Goal: Check status

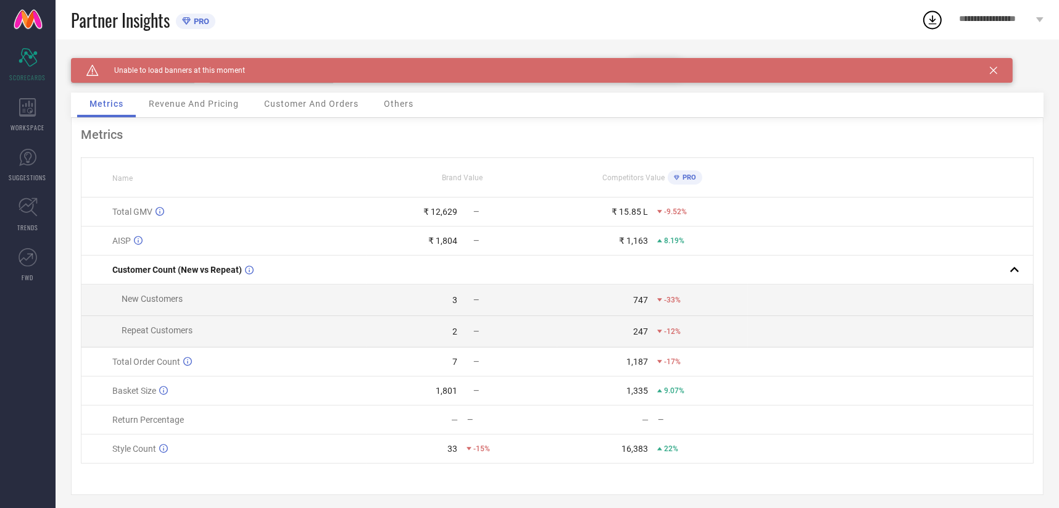
click at [199, 109] on span "Revenue And Pricing" at bounding box center [194, 104] width 90 height 10
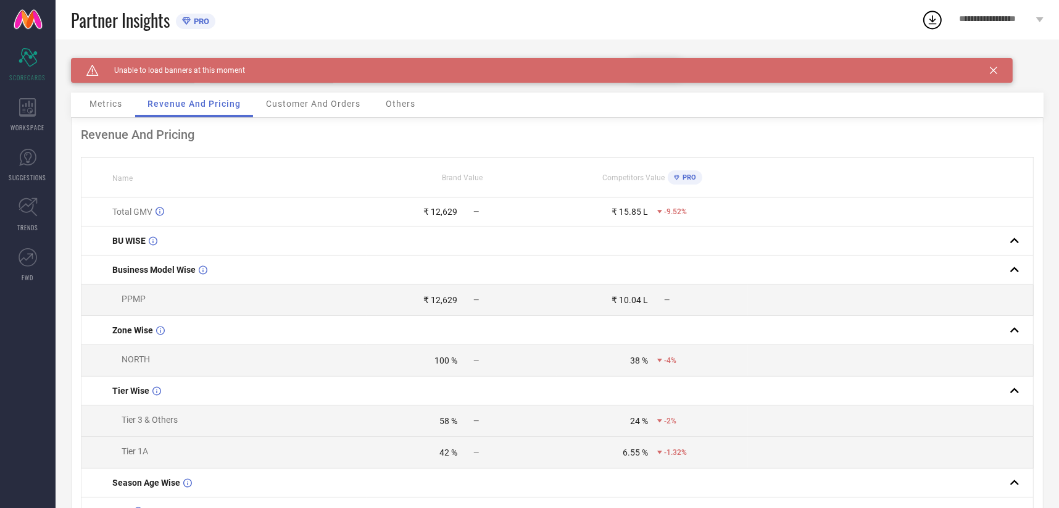
click at [119, 109] on span "Metrics" at bounding box center [106, 104] width 33 height 10
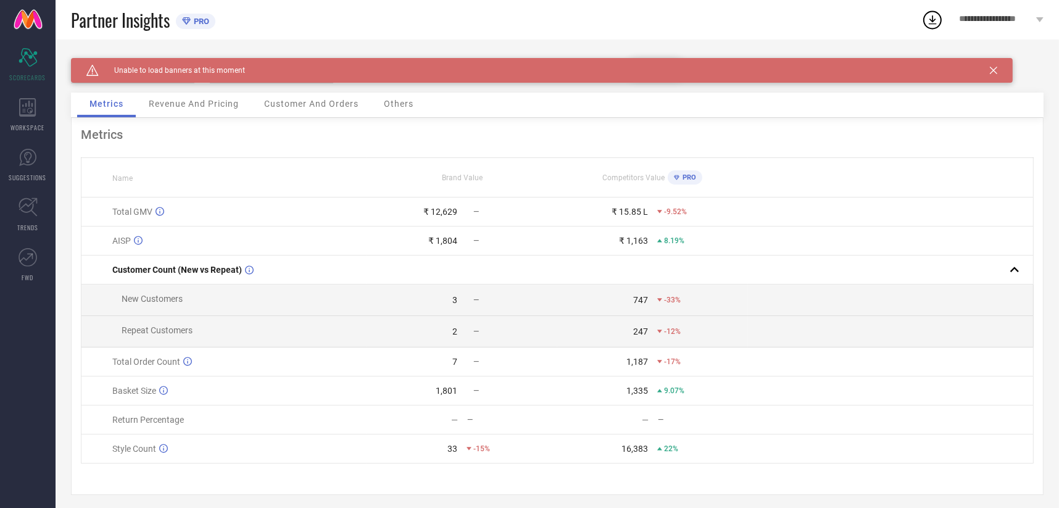
click at [181, 111] on div "Revenue And Pricing" at bounding box center [193, 105] width 115 height 25
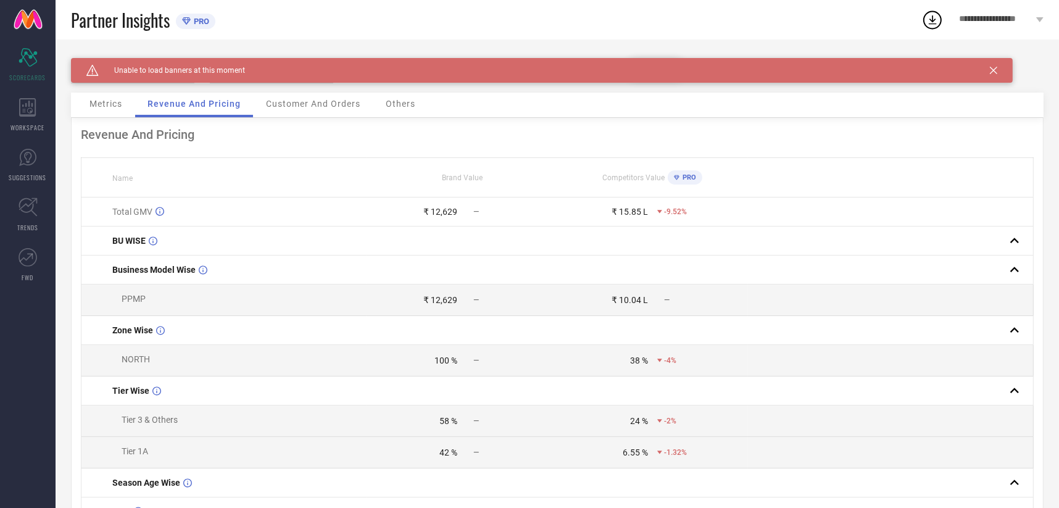
click at [270, 115] on div "Customer And Orders" at bounding box center [313, 105] width 119 height 25
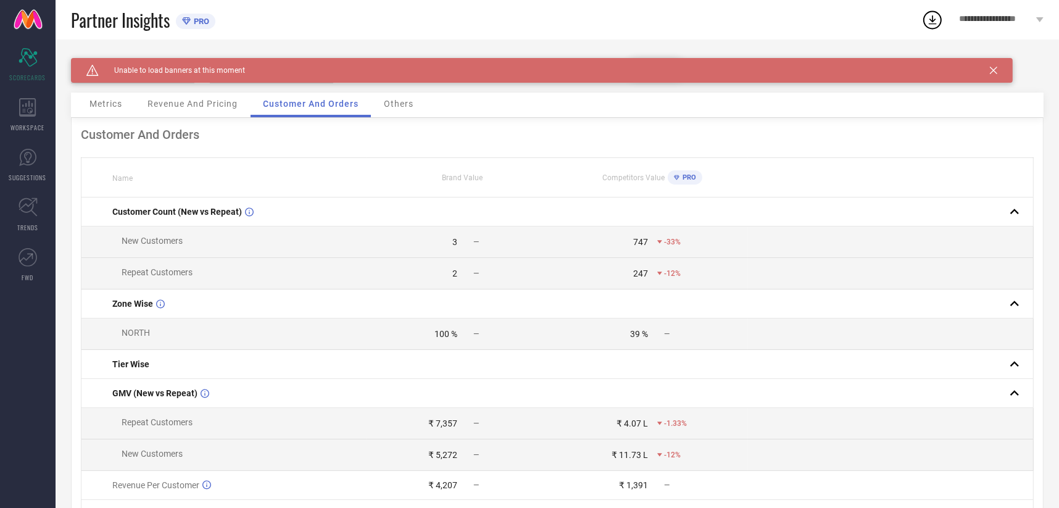
click at [114, 106] on span "Metrics" at bounding box center [106, 104] width 33 height 10
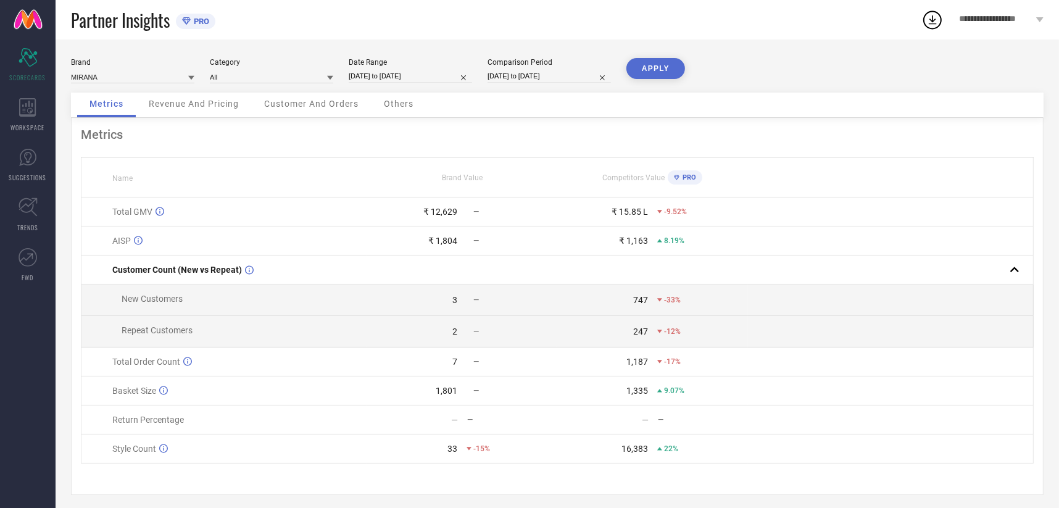
click at [394, 81] on input "[DATE] to [DATE]" at bounding box center [410, 76] width 123 height 13
select select "8"
select select "2025"
select select "9"
select select "2025"
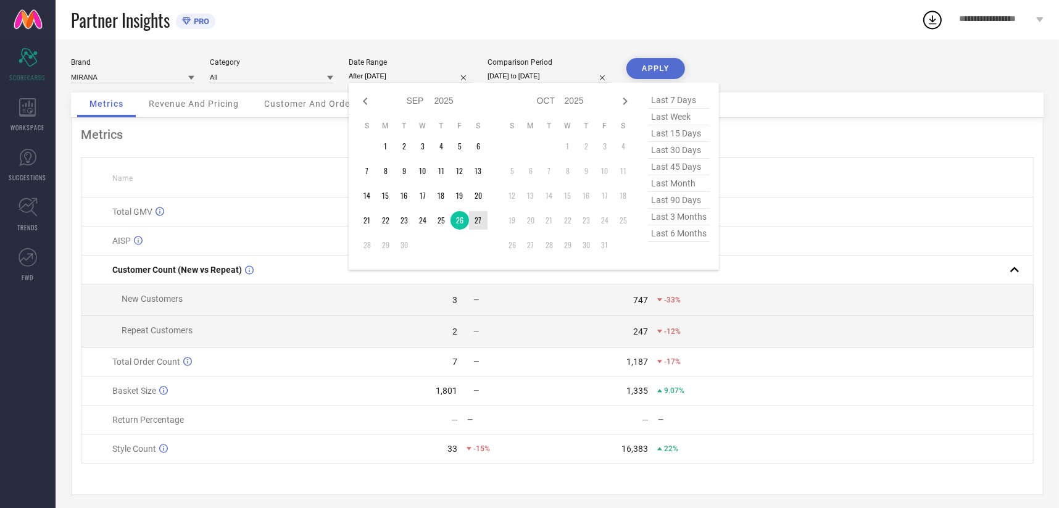
click at [478, 217] on td "27" at bounding box center [478, 220] width 19 height 19
type input "[DATE] to [DATE]"
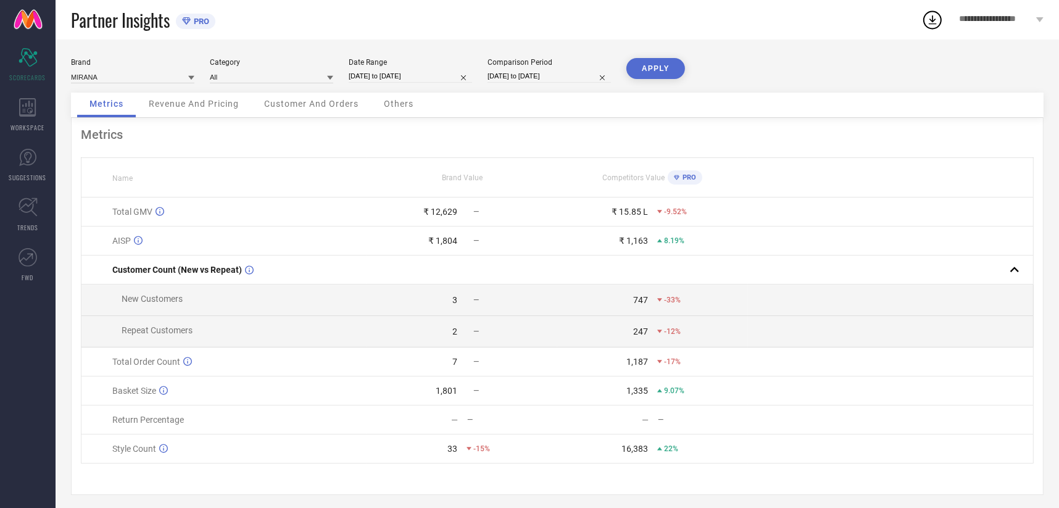
click at [513, 69] on div "Comparison Period [DATE] to [DATE]" at bounding box center [549, 70] width 123 height 25
select select "8"
select select "2024"
select select "9"
select select "2024"
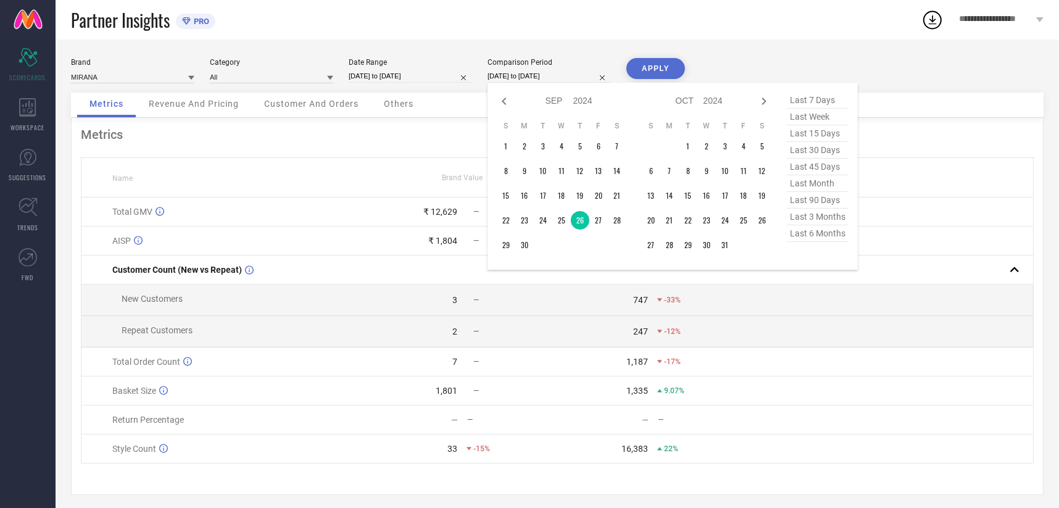
click at [538, 78] on input "[DATE] to [DATE]" at bounding box center [549, 76] width 123 height 13
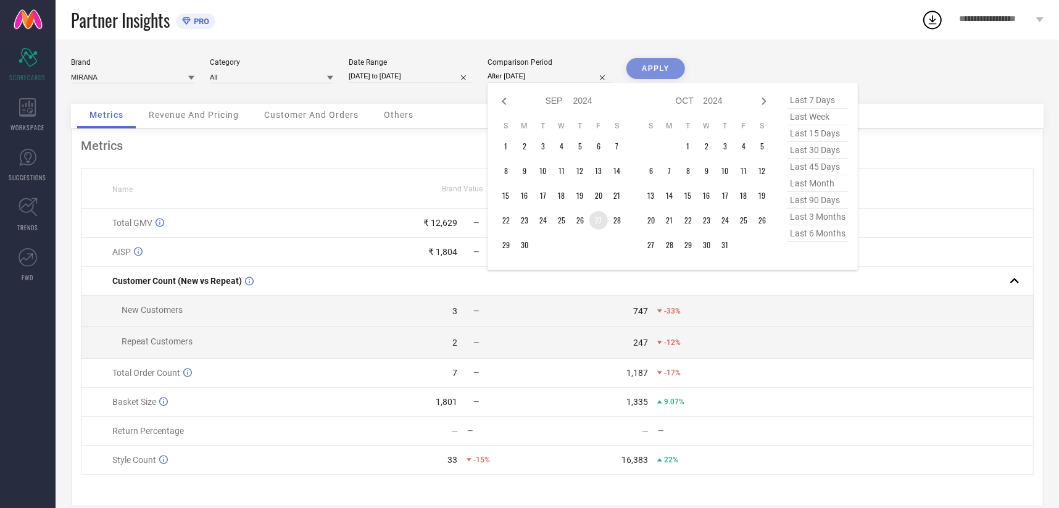
click at [600, 218] on td "27" at bounding box center [599, 220] width 19 height 19
type input "[DATE] to [DATE]"
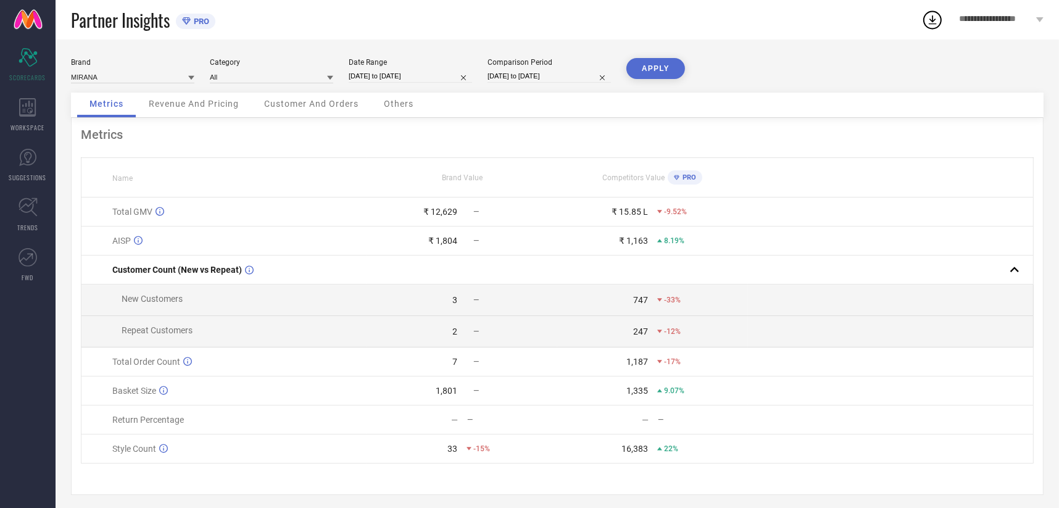
click at [656, 69] on button "APPLY" at bounding box center [656, 68] width 59 height 21
